Goal: Go to known website: Go to known website

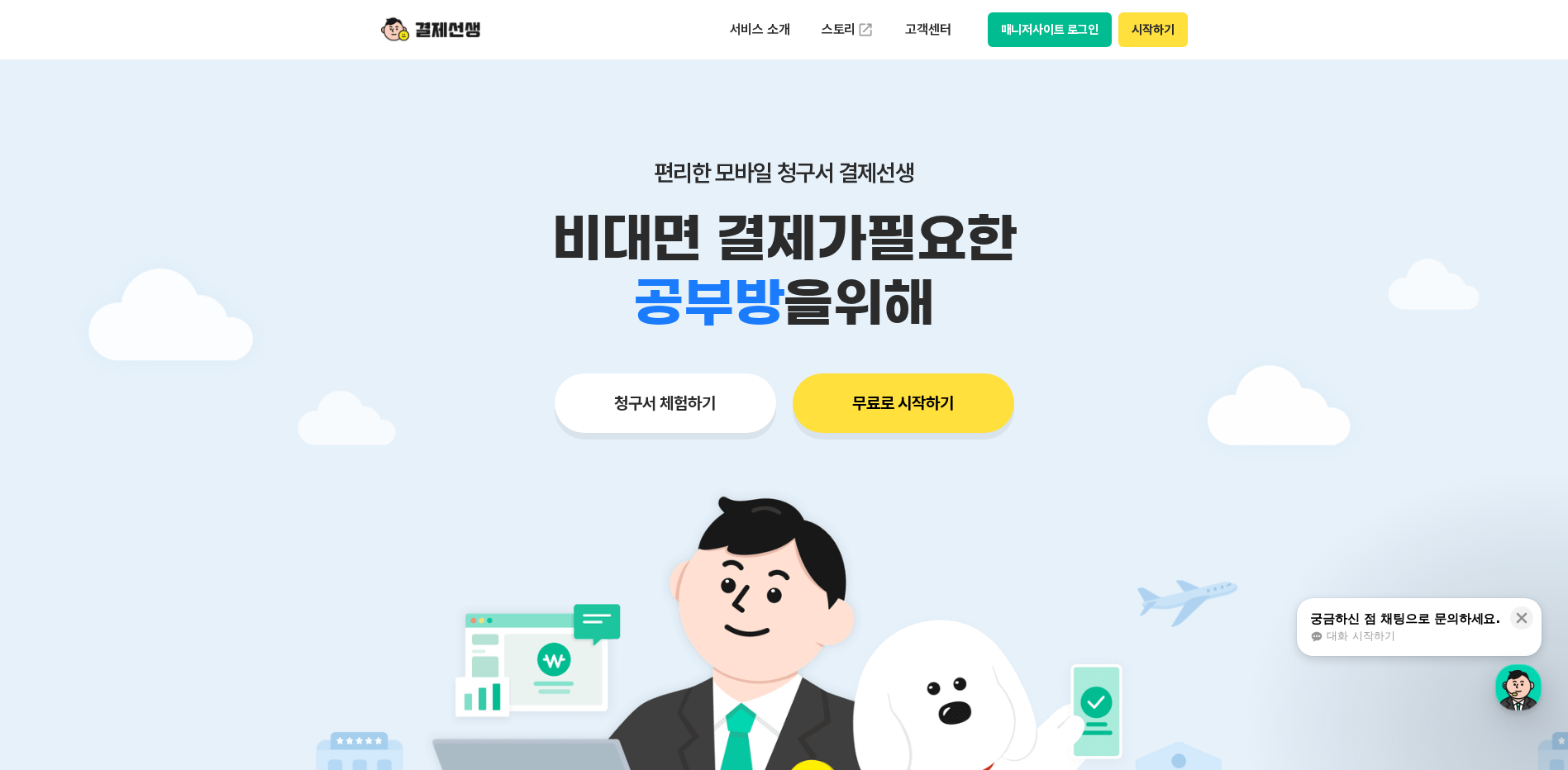
click at [1147, 33] on button "시작하기" at bounding box center [1152, 30] width 68 height 35
click at [1048, 33] on button "매니저사이트 로그인" at bounding box center [1050, 30] width 124 height 35
